Goal: Transaction & Acquisition: Download file/media

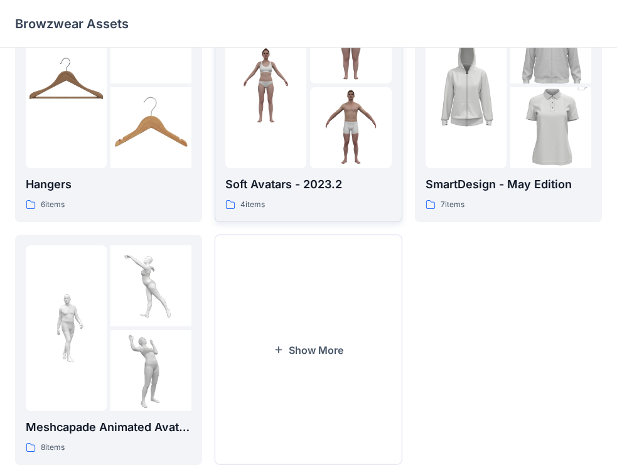
scroll to position [344, 0]
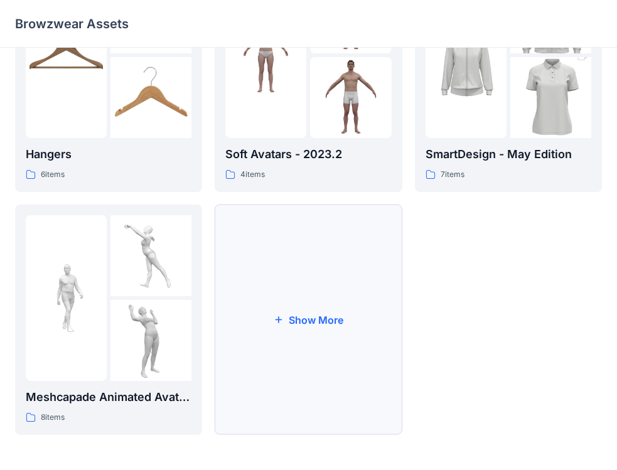
click at [287, 324] on button "Show More" at bounding box center [308, 319] width 187 height 230
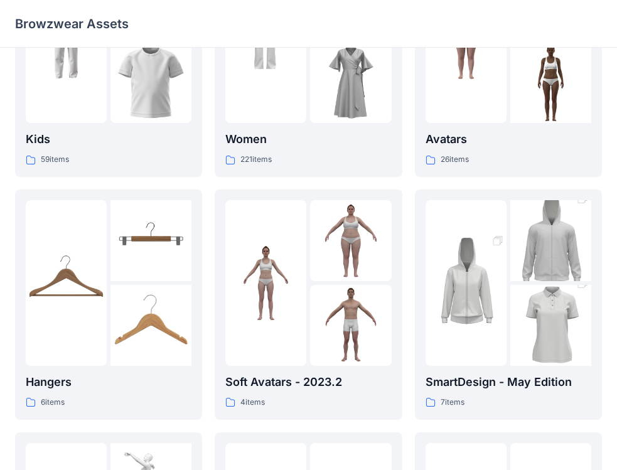
scroll to position [0, 0]
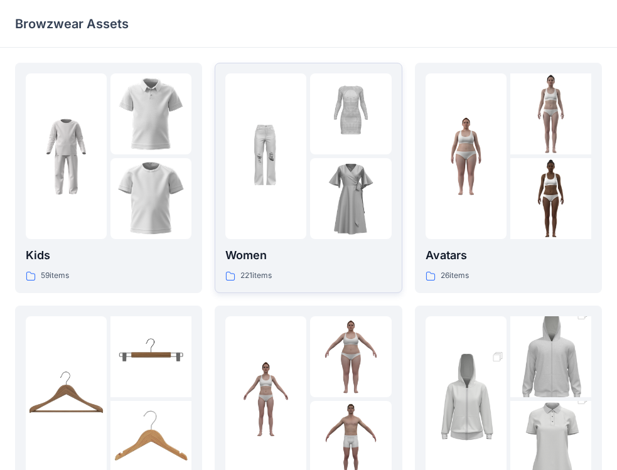
click at [307, 221] on div at bounding box center [308, 156] width 166 height 166
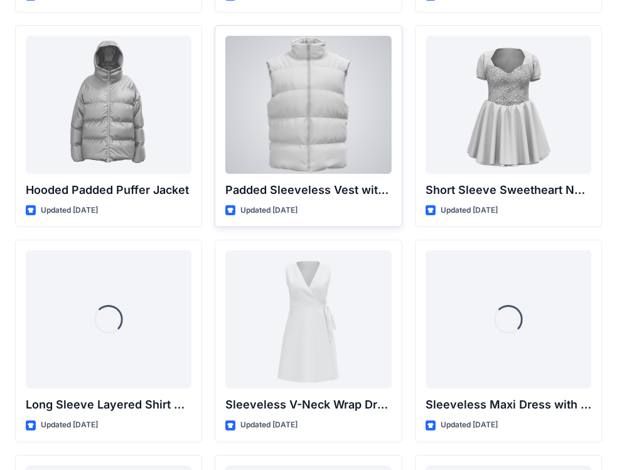
scroll to position [1547, 0]
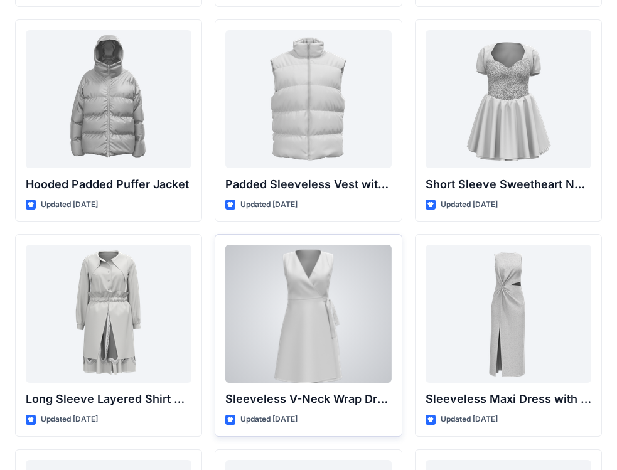
click at [338, 295] on div at bounding box center [308, 314] width 166 height 138
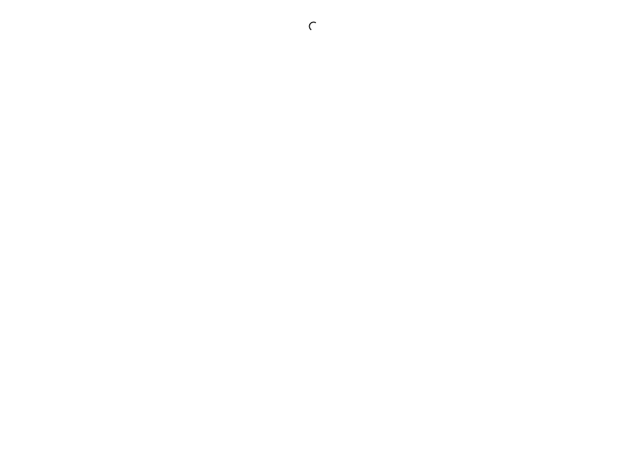
click at [338, 295] on div at bounding box center [313, 235] width 627 height 470
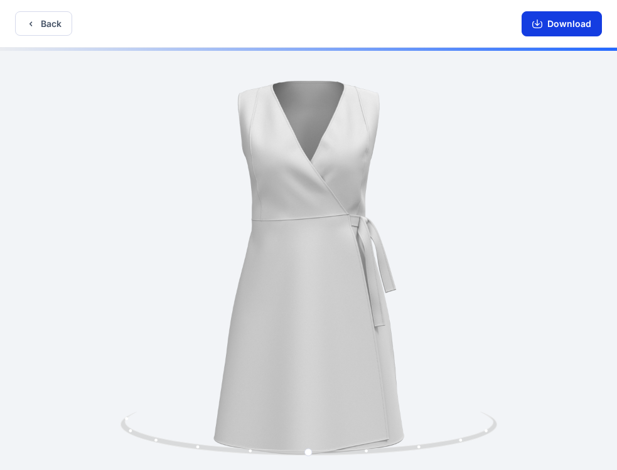
click at [578, 30] on button "Download" at bounding box center [561, 23] width 80 height 25
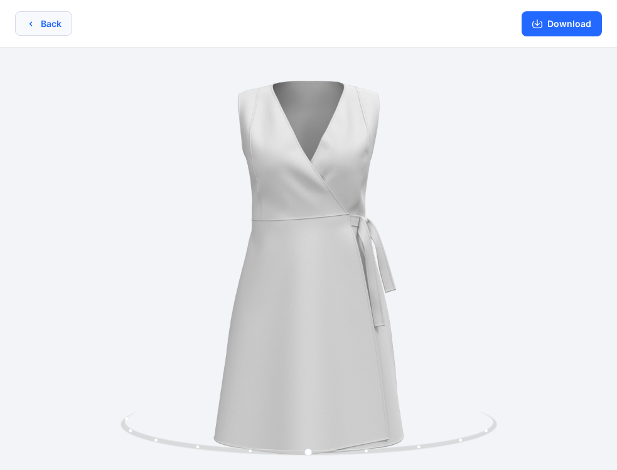
click at [23, 18] on button "Back" at bounding box center [43, 23] width 57 height 24
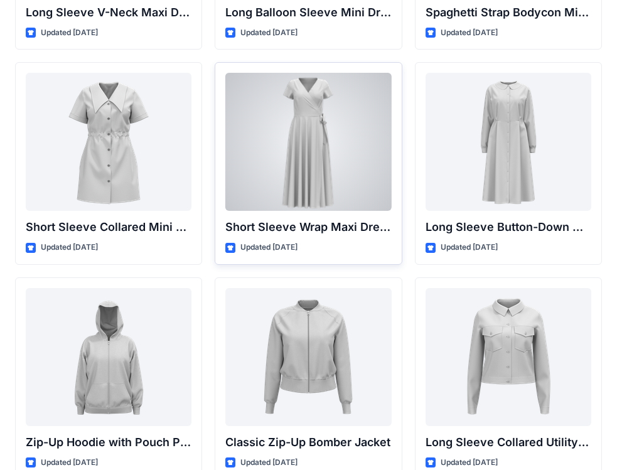
scroll to position [2175, 0]
